Goal: Transaction & Acquisition: Register for event/course

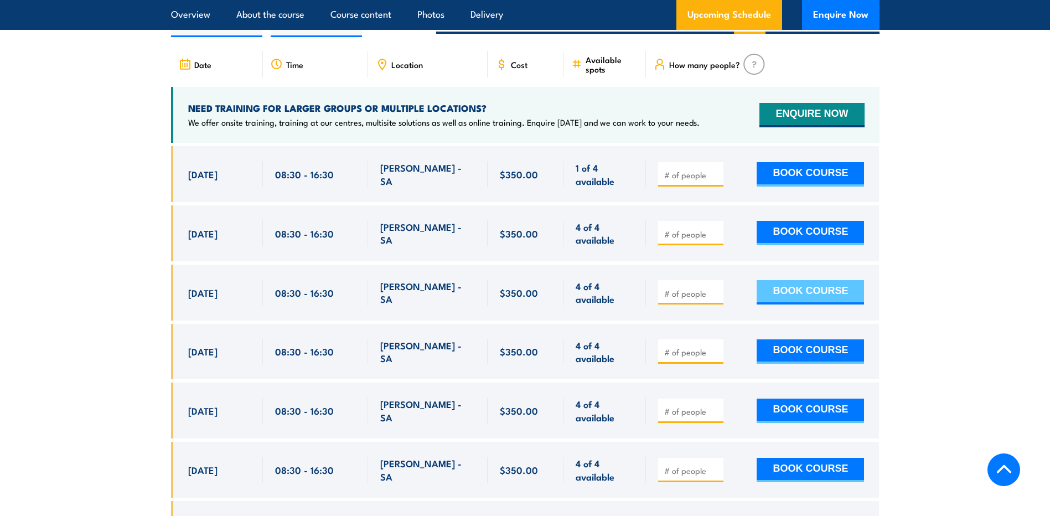
click at [795, 286] on button "BOOK COURSE" at bounding box center [809, 292] width 107 height 24
type input "1"
click at [715, 288] on input "1" at bounding box center [691, 293] width 55 height 11
click at [796, 290] on button "BOOK COURSE" at bounding box center [809, 292] width 107 height 24
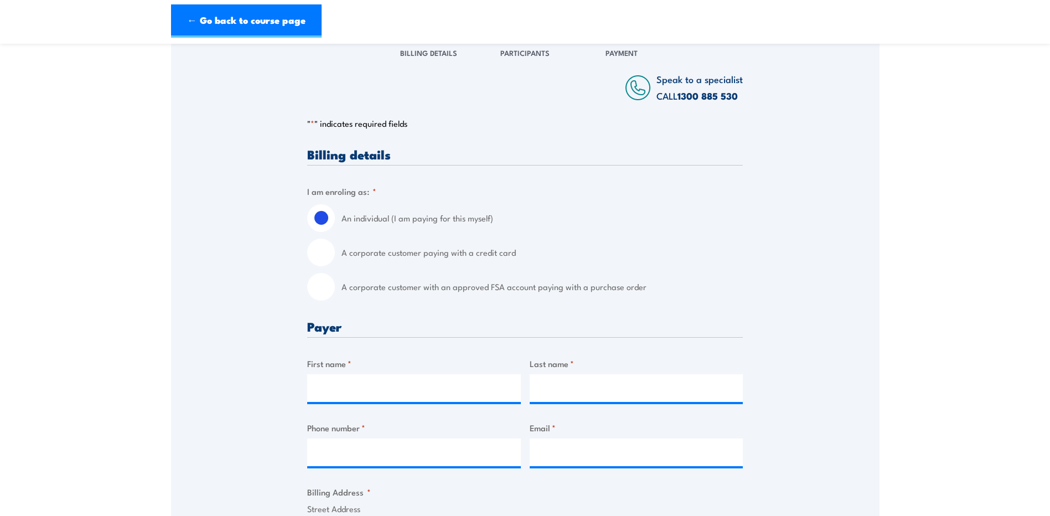
scroll to position [166, 0]
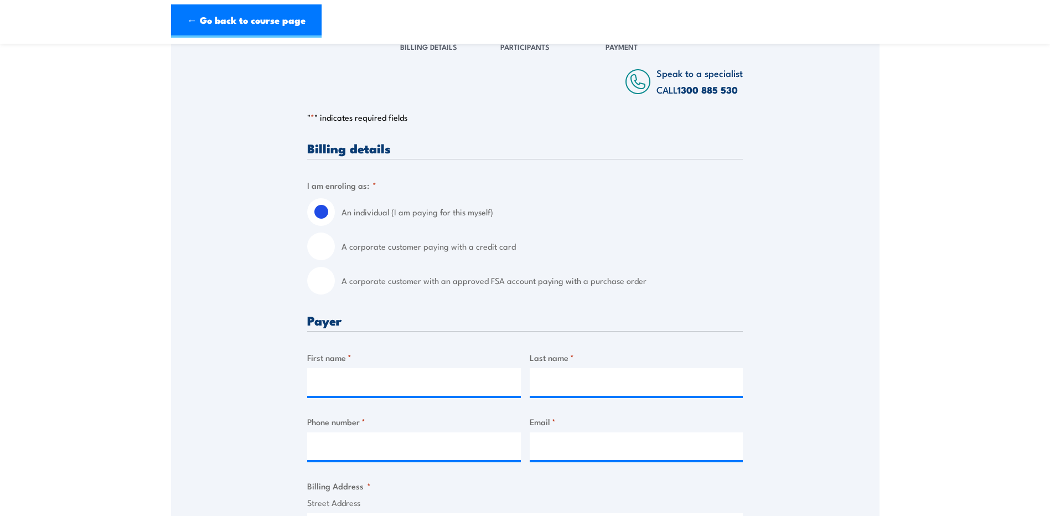
click at [322, 284] on input "A corporate customer with an approved FSA account paying with a purchase order" at bounding box center [321, 281] width 28 height 28
radio input "true"
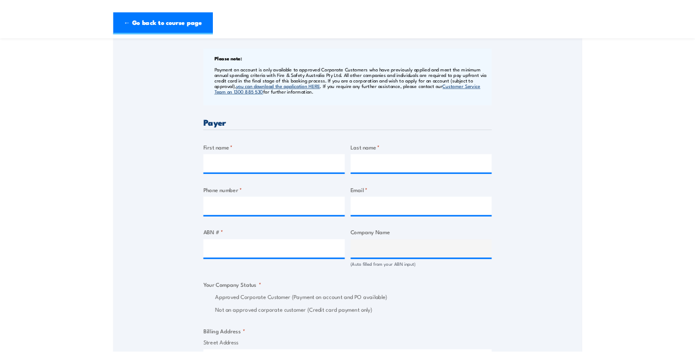
scroll to position [421, 0]
